Goal: Task Accomplishment & Management: Use online tool/utility

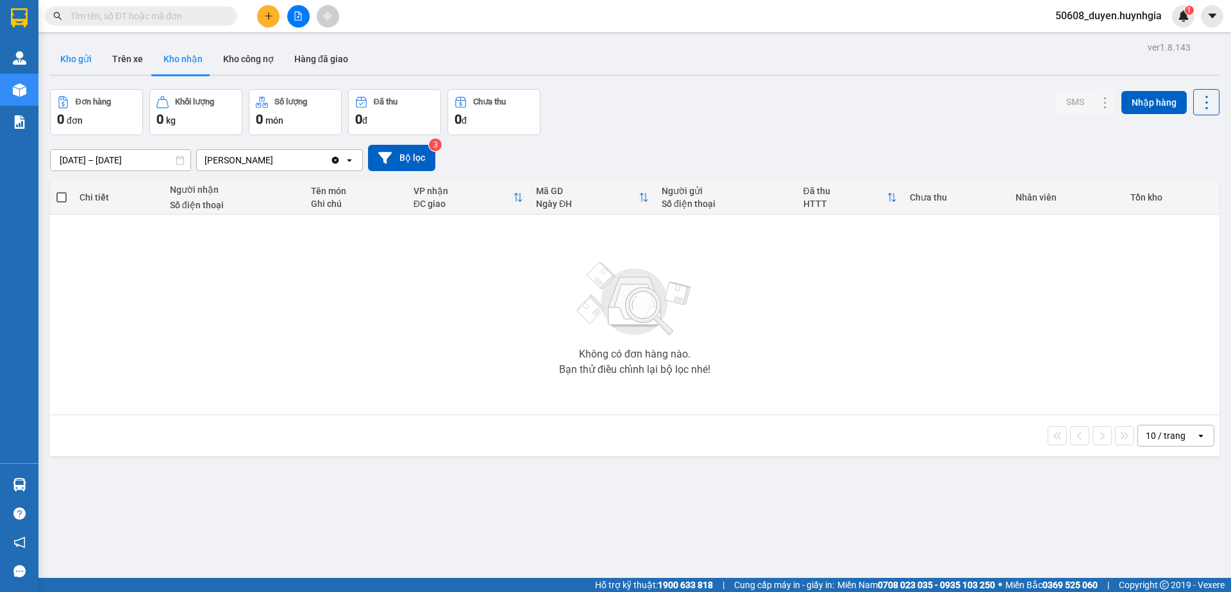
click at [85, 54] on button "Kho gửi" at bounding box center [76, 59] width 52 height 31
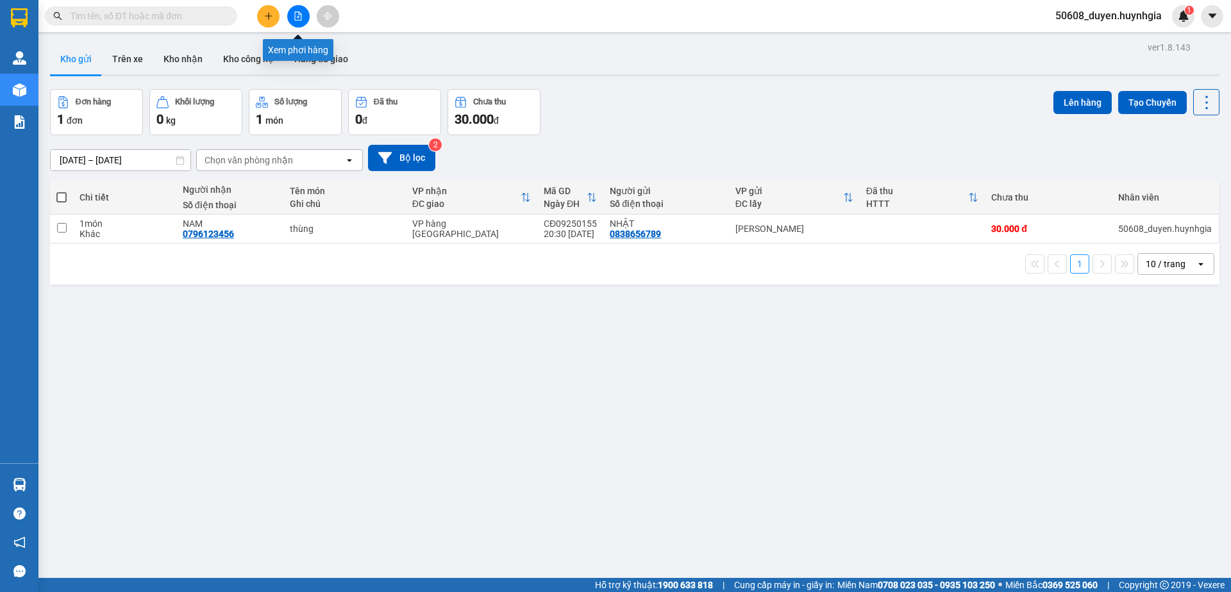
click at [292, 19] on button at bounding box center [298, 16] width 22 height 22
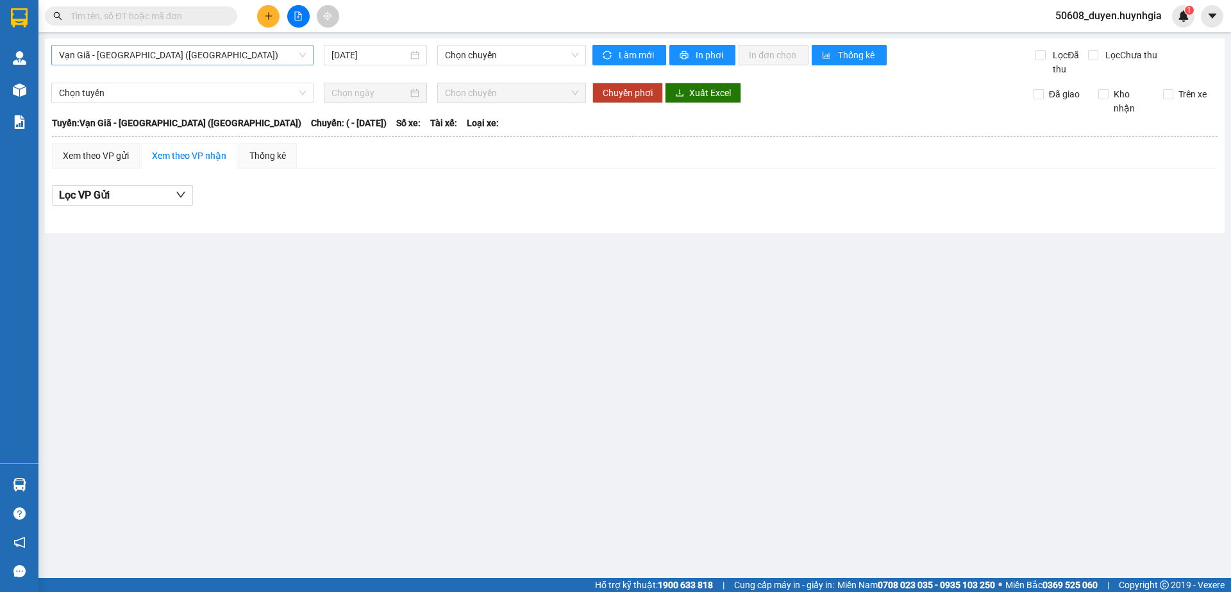
click at [255, 53] on span "Vạn Giã - Sài Gòn (Hàng hóa)" at bounding box center [182, 55] width 247 height 19
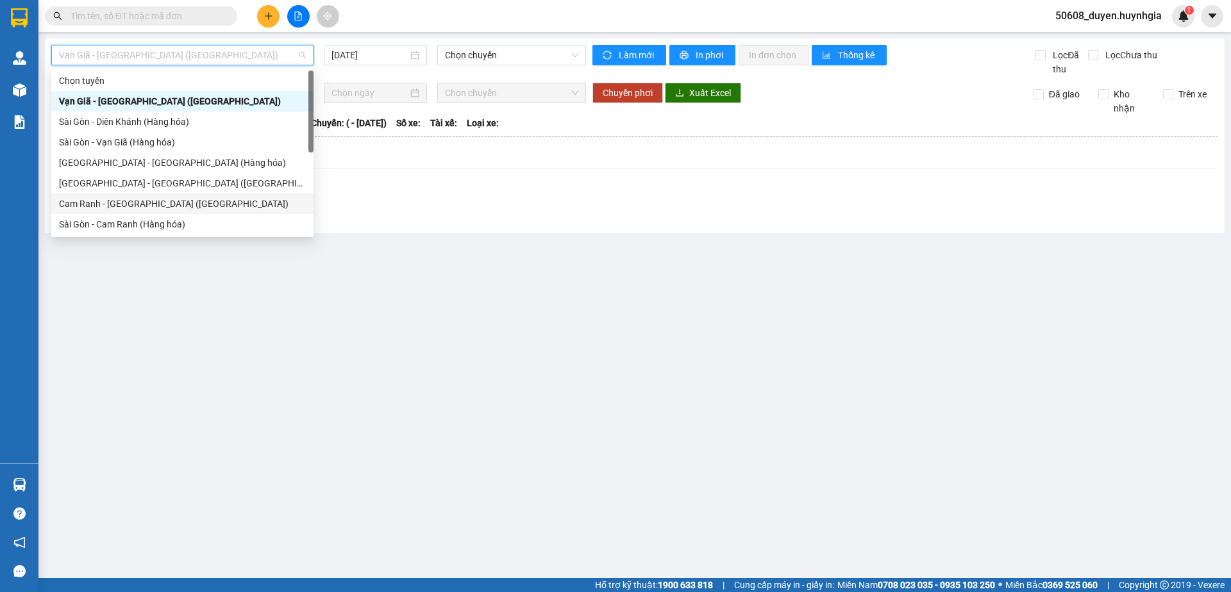
scroll to position [131, 0]
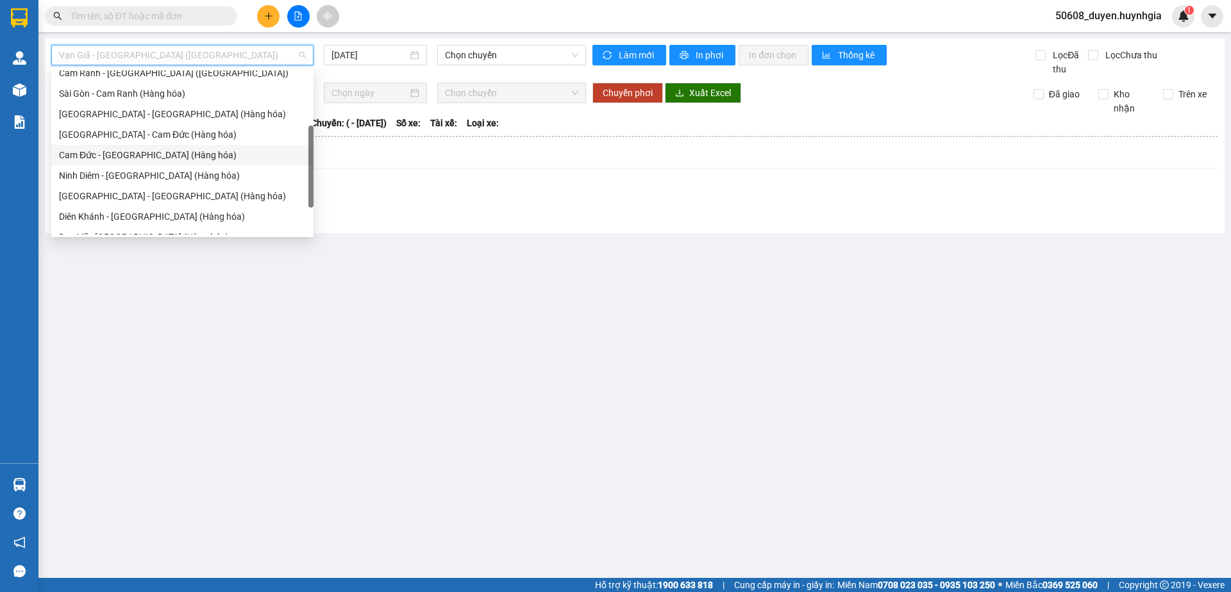
click at [133, 154] on div "Cam Đức - Sài Gòn (Hàng hóa)" at bounding box center [182, 155] width 247 height 14
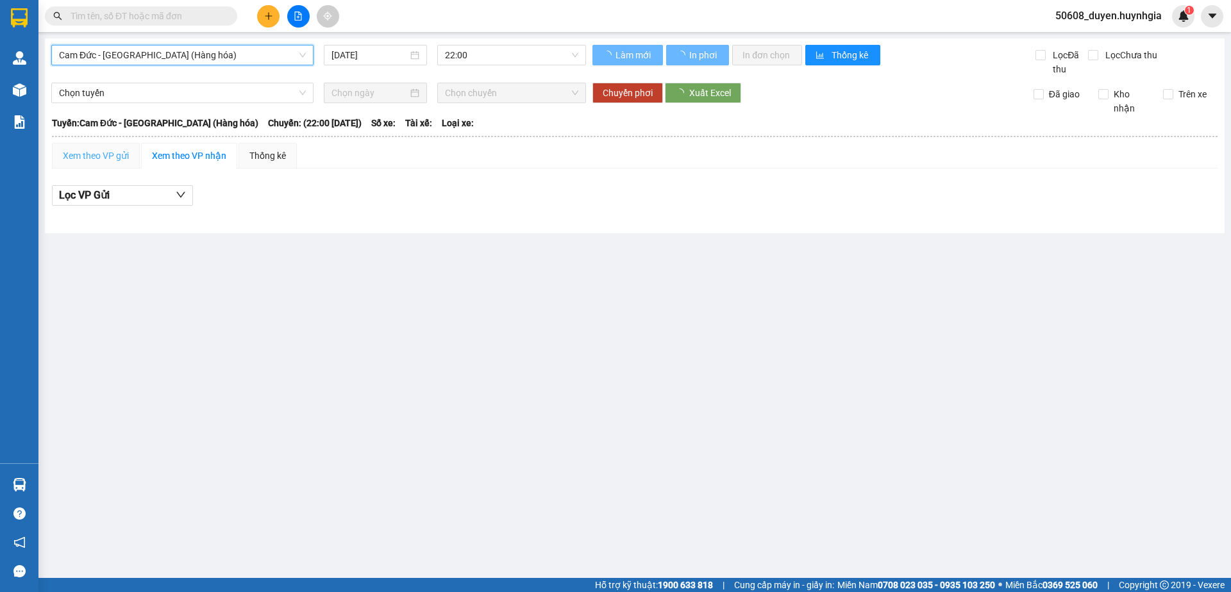
scroll to position [0, 0]
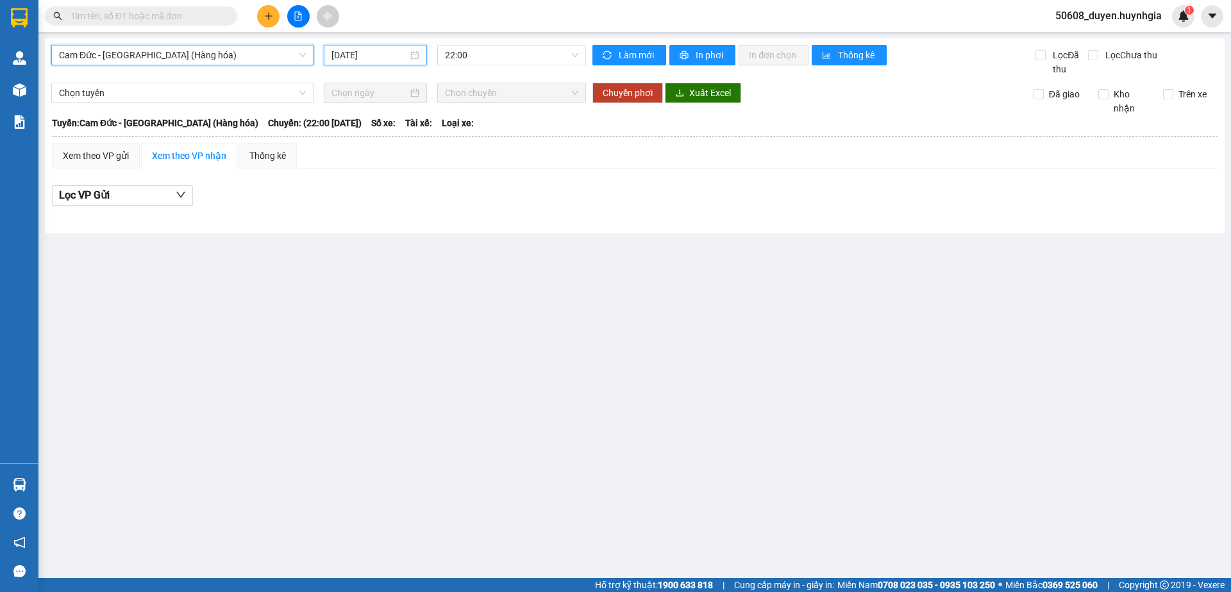
click at [367, 57] on input "12/09/2025" at bounding box center [369, 55] width 76 height 14
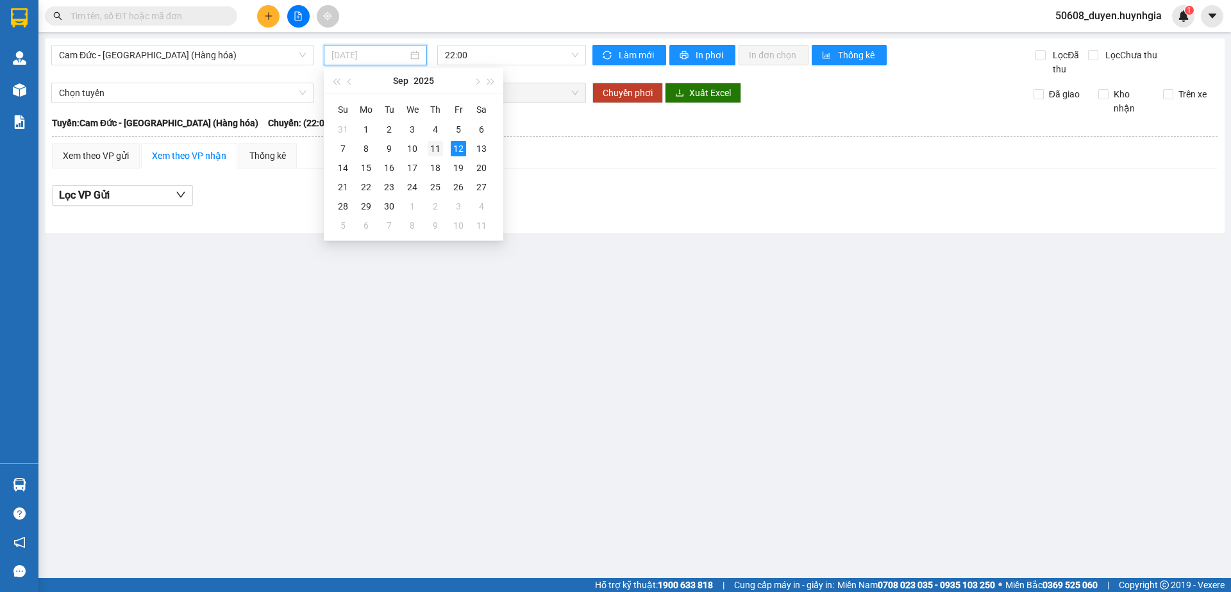
click at [441, 146] on div "11" at bounding box center [434, 148] width 15 height 15
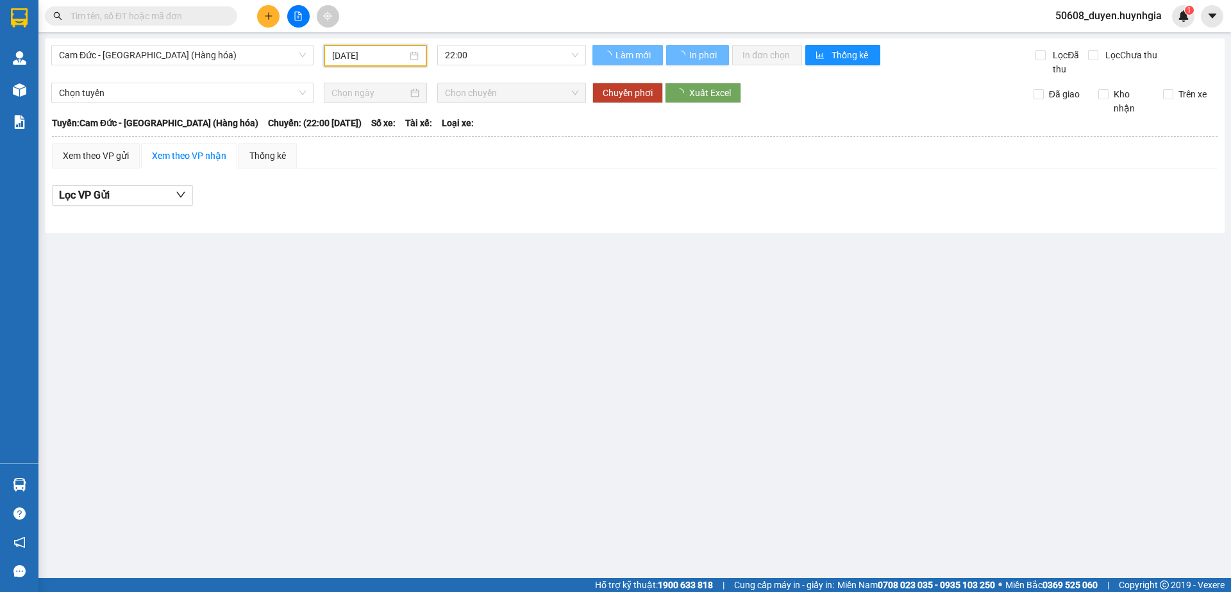
type input "11/09/2025"
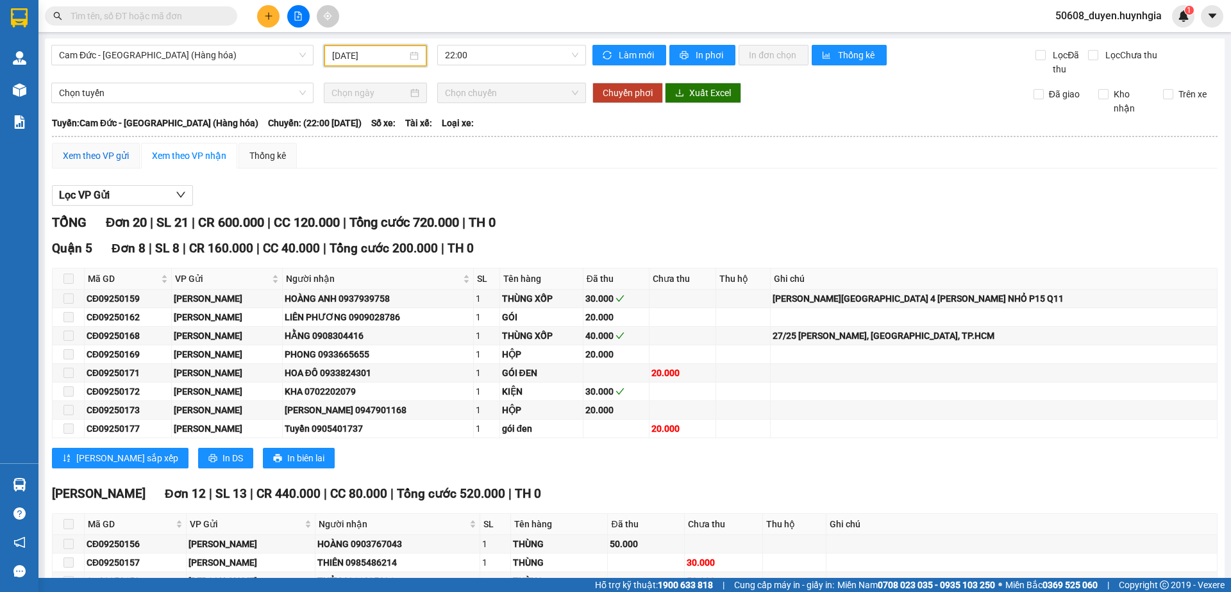
click at [112, 159] on div "Xem theo VP gửi" at bounding box center [96, 156] width 66 height 14
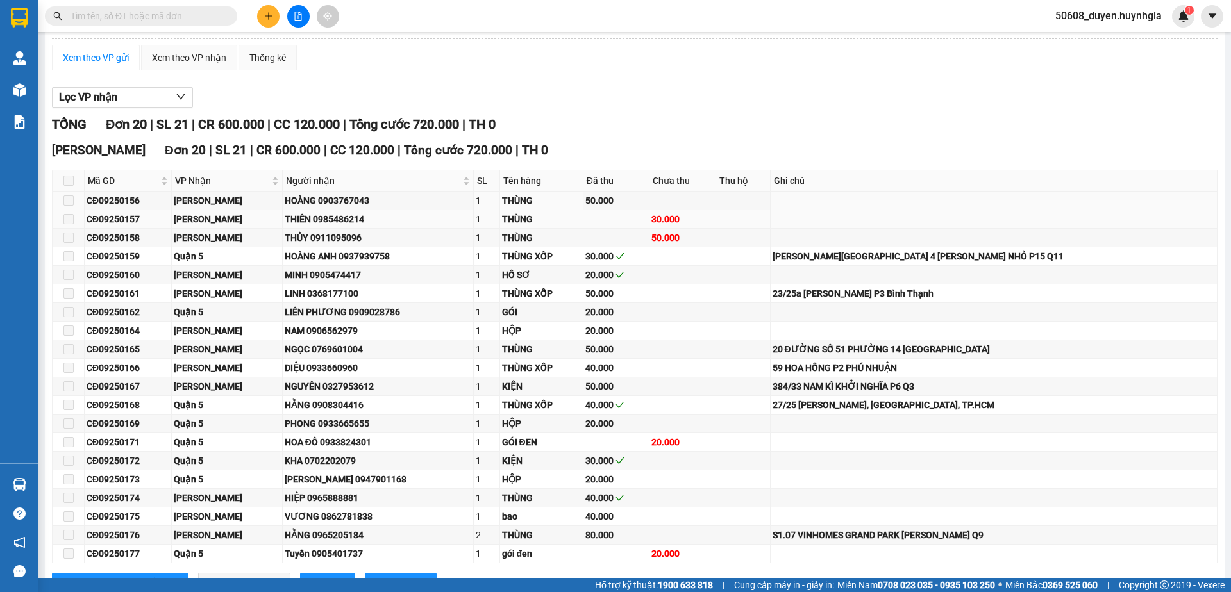
scroll to position [149, 0]
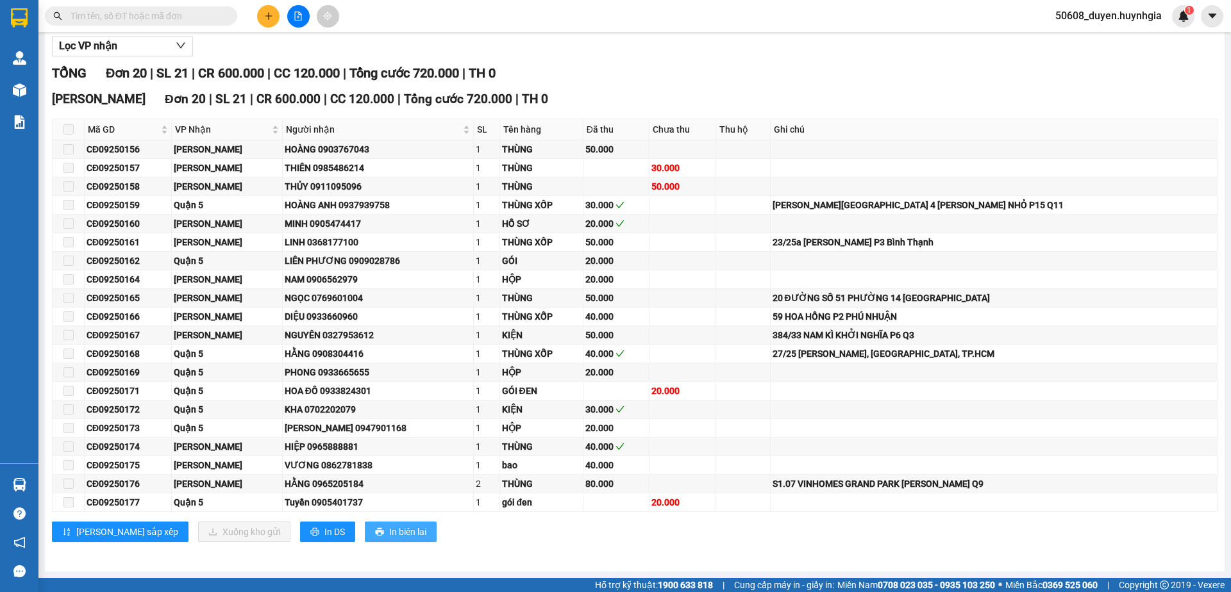
click at [389, 529] on span "In biên lai" at bounding box center [407, 532] width 37 height 14
